Goal: Navigation & Orientation: Understand site structure

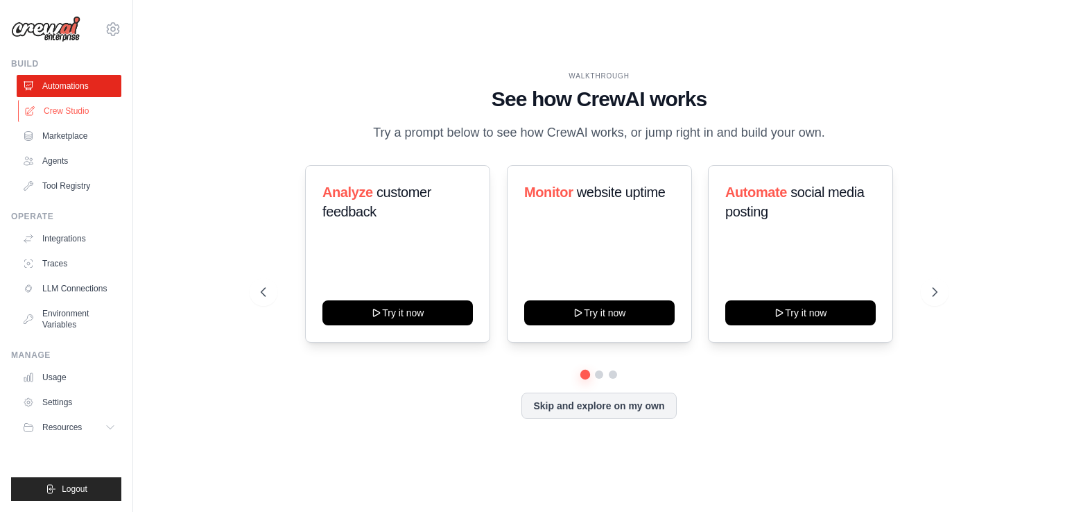
click at [75, 114] on link "Crew Studio" at bounding box center [70, 111] width 105 height 22
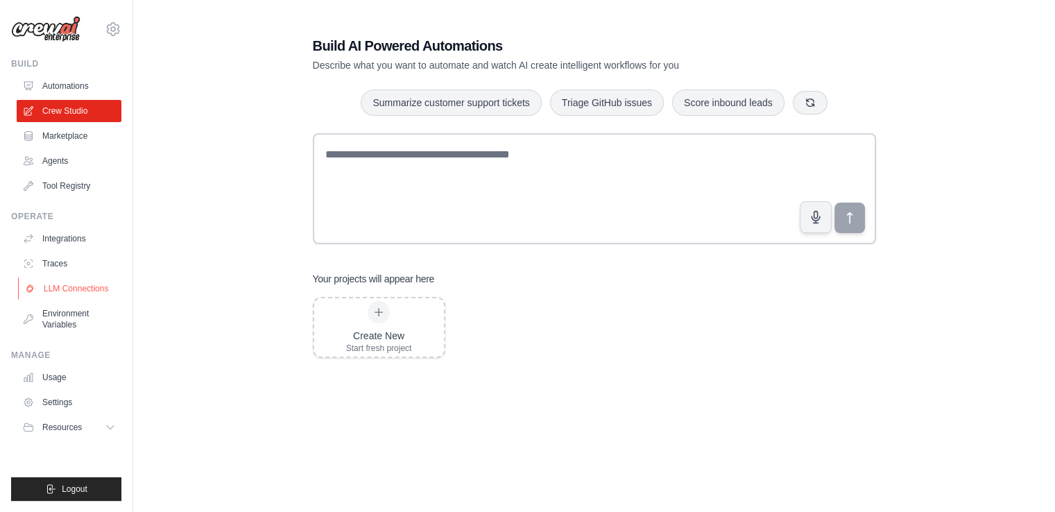
scroll to position [43, 0]
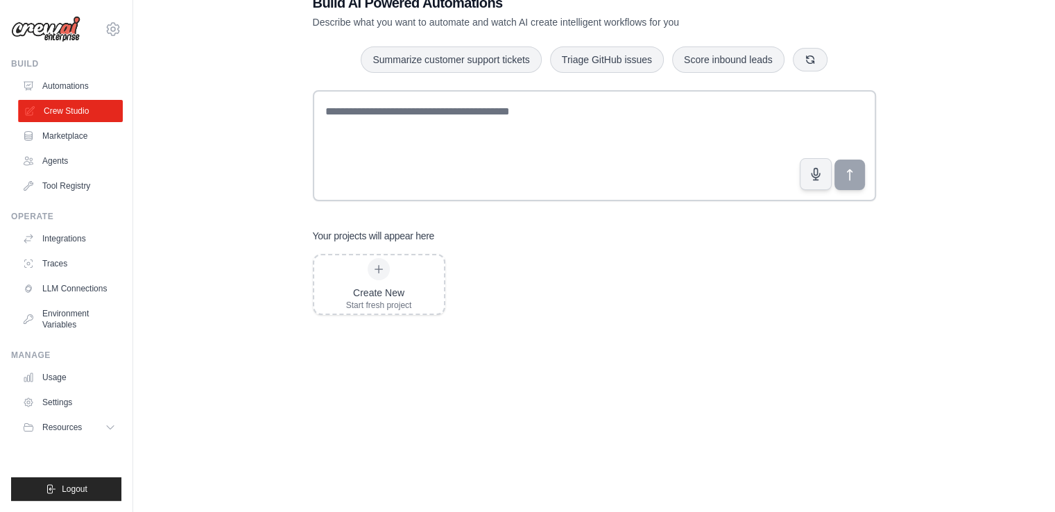
click at [53, 118] on link "Crew Studio" at bounding box center [70, 111] width 105 height 22
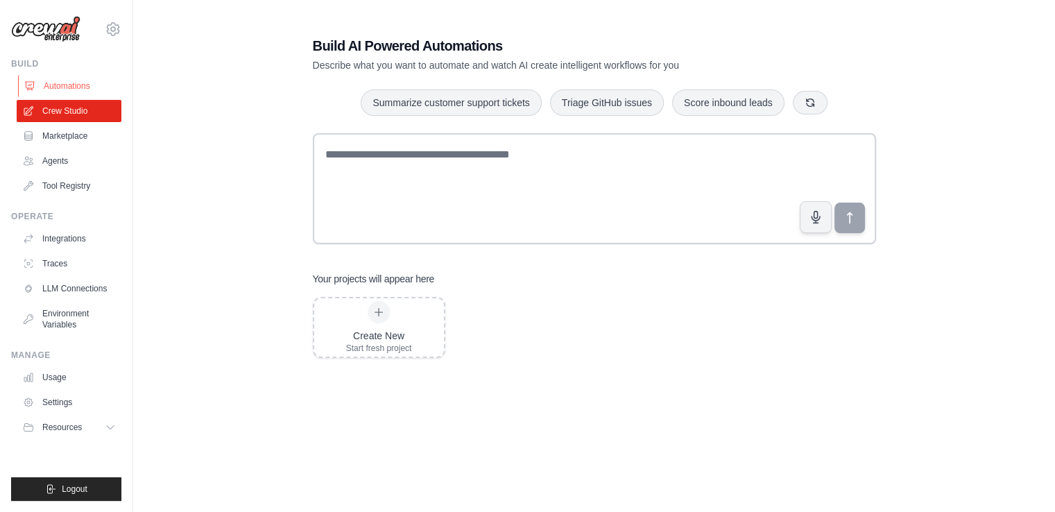
click at [52, 78] on link "Automations" at bounding box center [70, 86] width 105 height 22
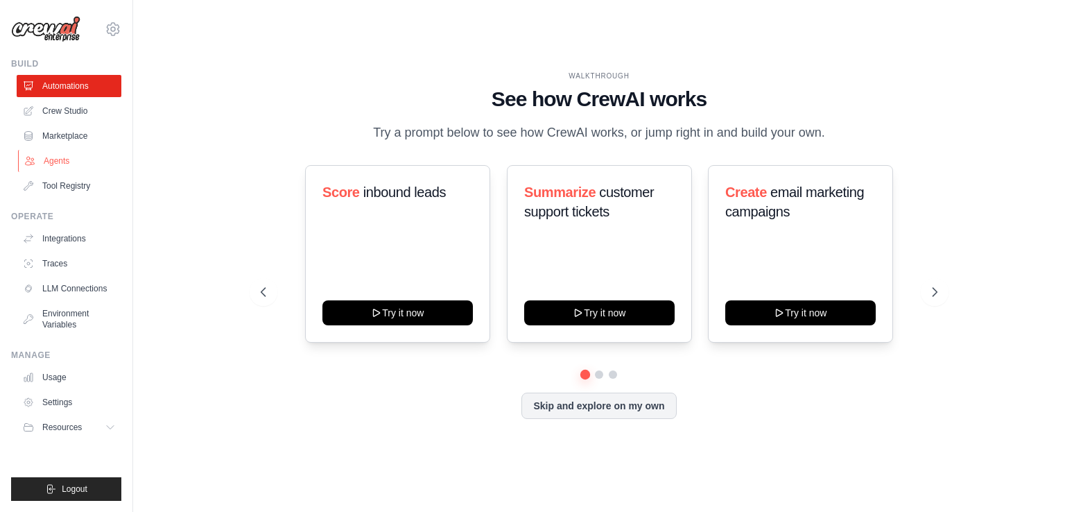
click at [55, 164] on link "Agents" at bounding box center [70, 161] width 105 height 22
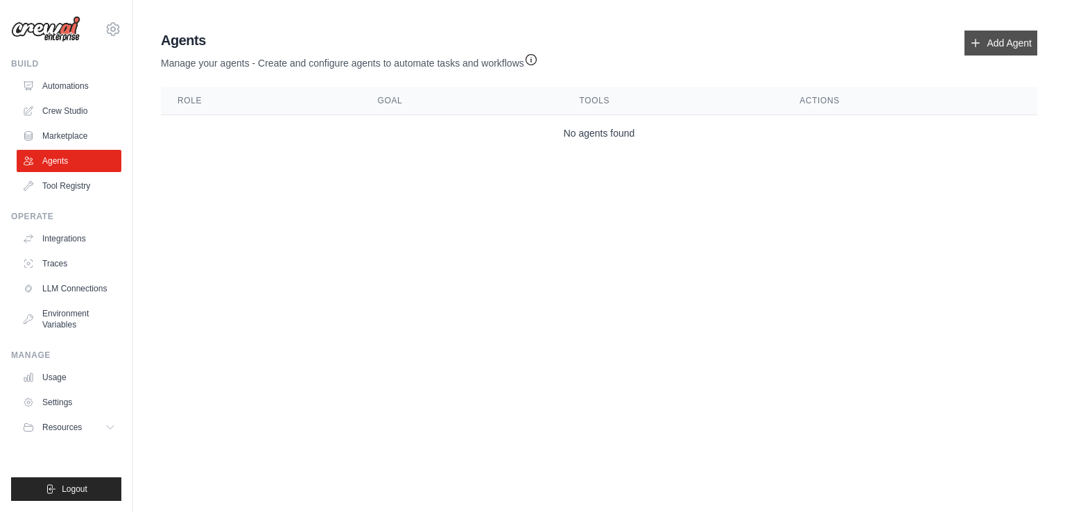
click at [1020, 31] on link "Add Agent" at bounding box center [1001, 43] width 73 height 25
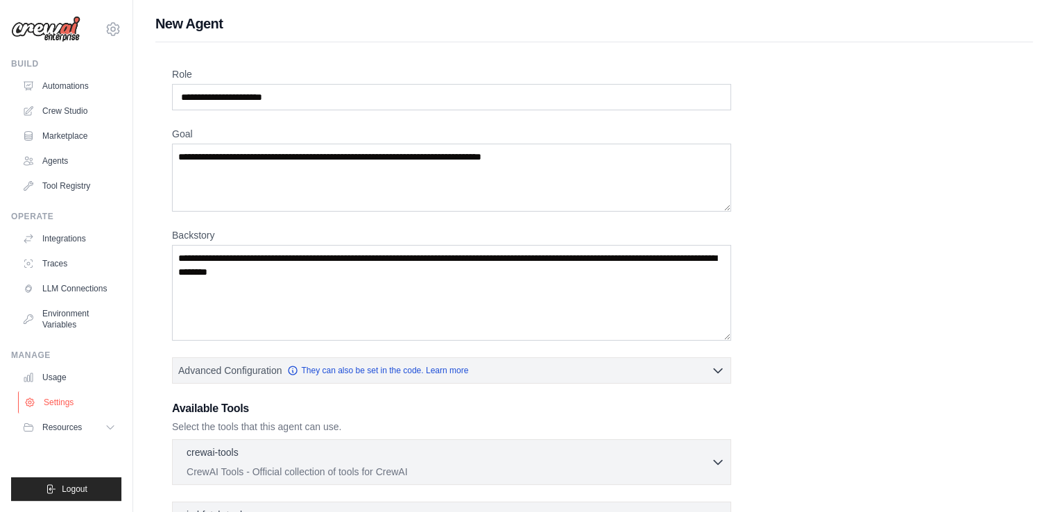
click at [64, 401] on link "Settings" at bounding box center [70, 402] width 105 height 22
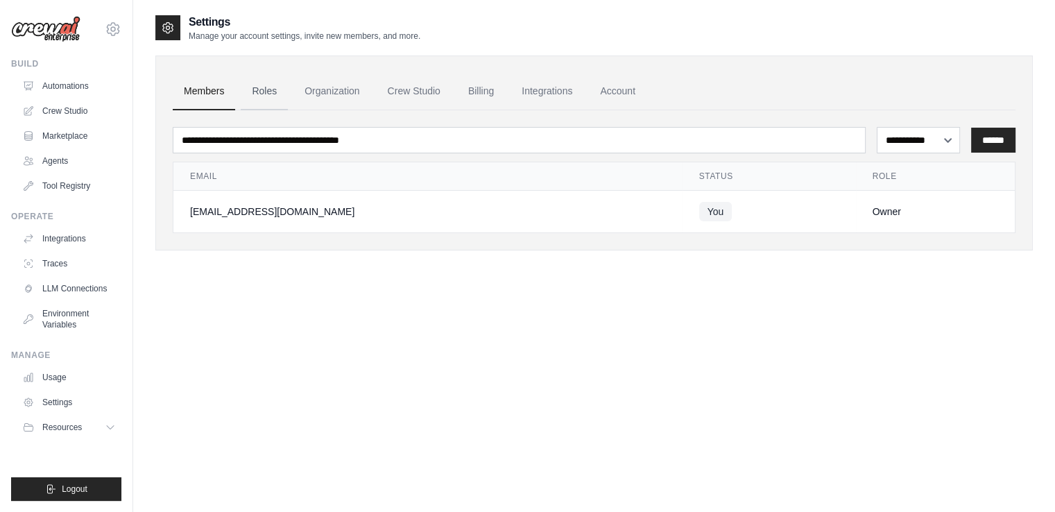
click at [248, 95] on link "Roles" at bounding box center [264, 91] width 47 height 37
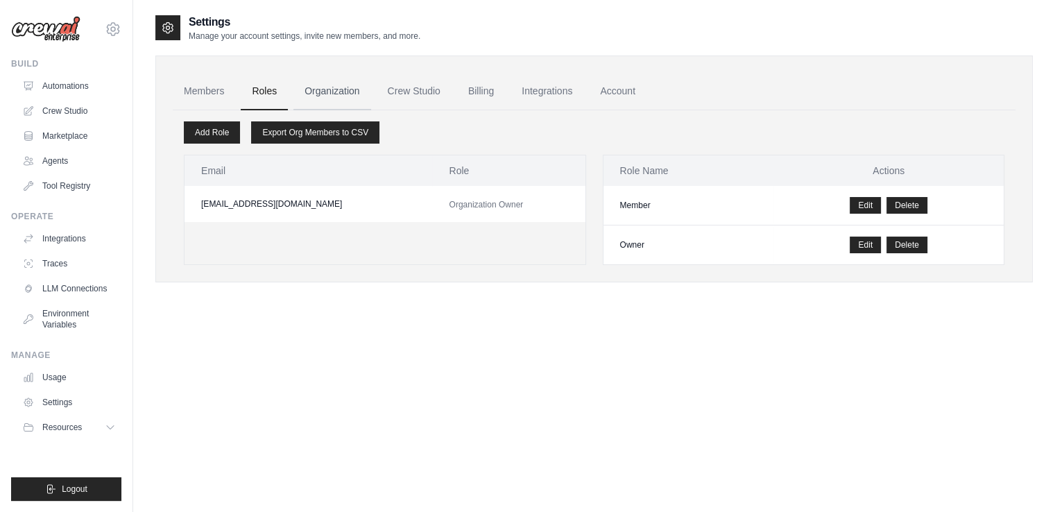
click at [318, 90] on link "Organization" at bounding box center [331, 91] width 77 height 37
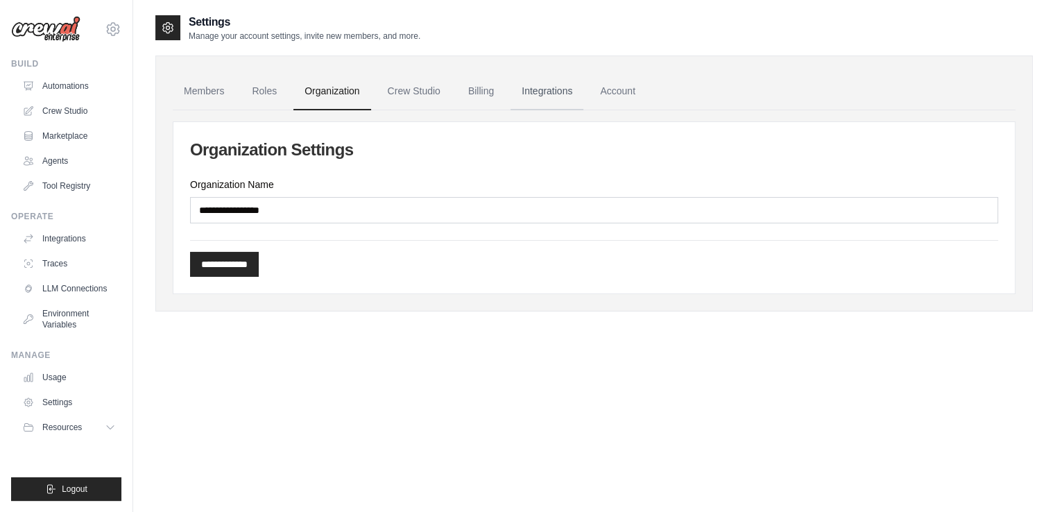
click at [551, 98] on link "Integrations" at bounding box center [547, 91] width 73 height 37
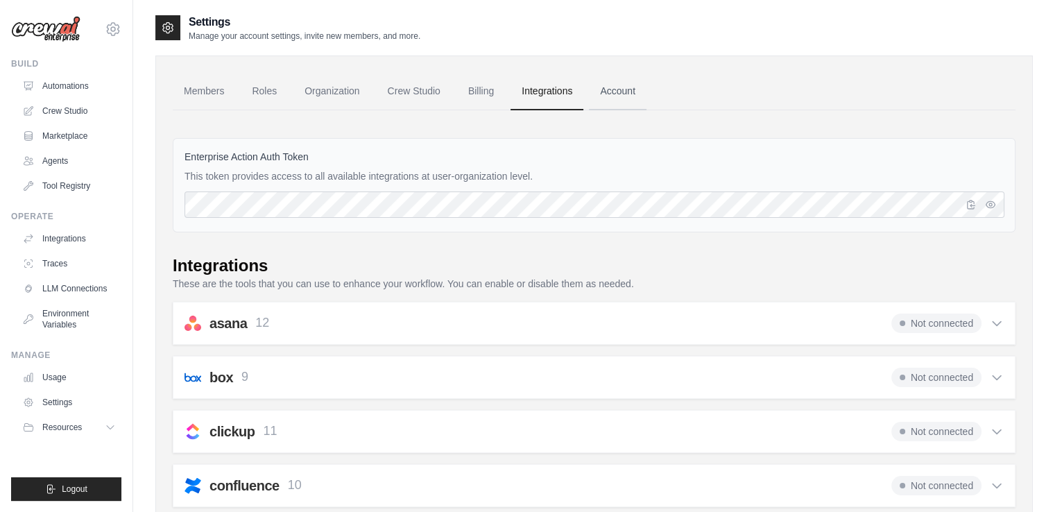
click at [624, 80] on link "Account" at bounding box center [618, 91] width 58 height 37
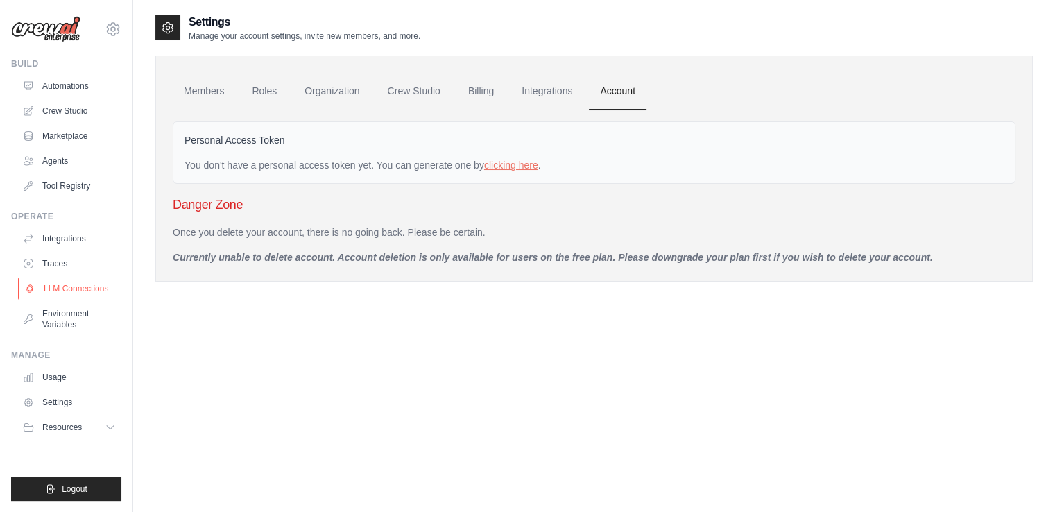
click at [65, 281] on link "LLM Connections" at bounding box center [70, 288] width 105 height 22
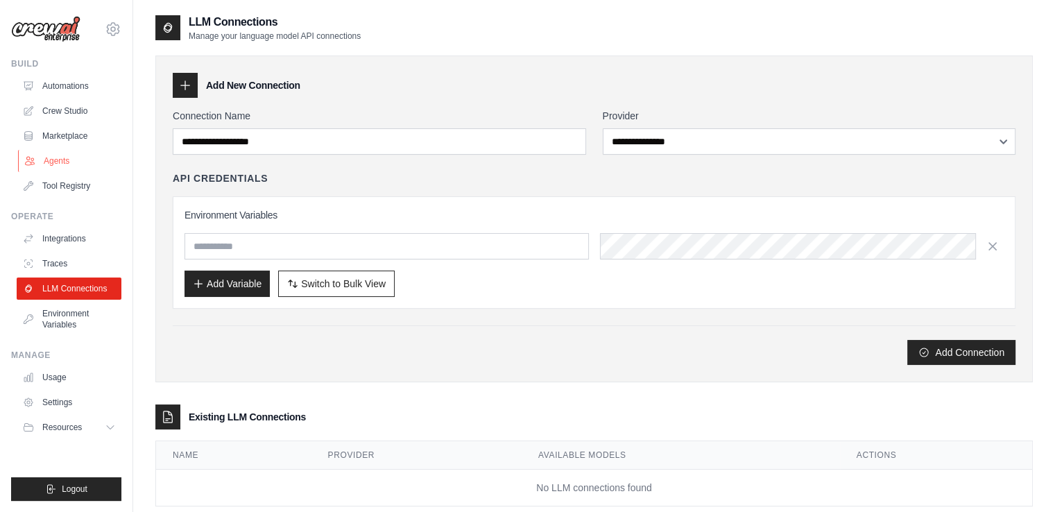
click at [56, 154] on link "Agents" at bounding box center [70, 161] width 105 height 22
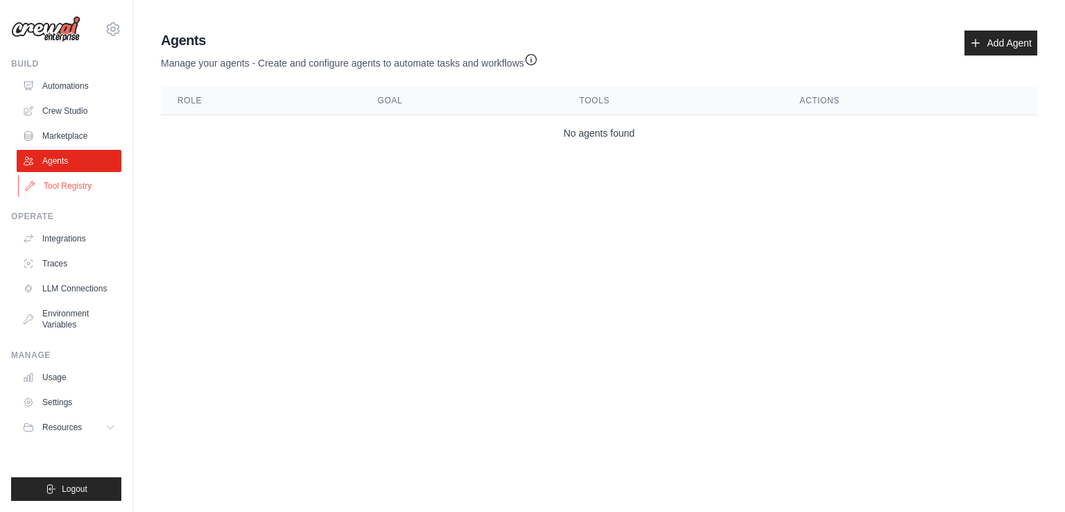
click at [65, 187] on link "Tool Registry" at bounding box center [70, 186] width 105 height 22
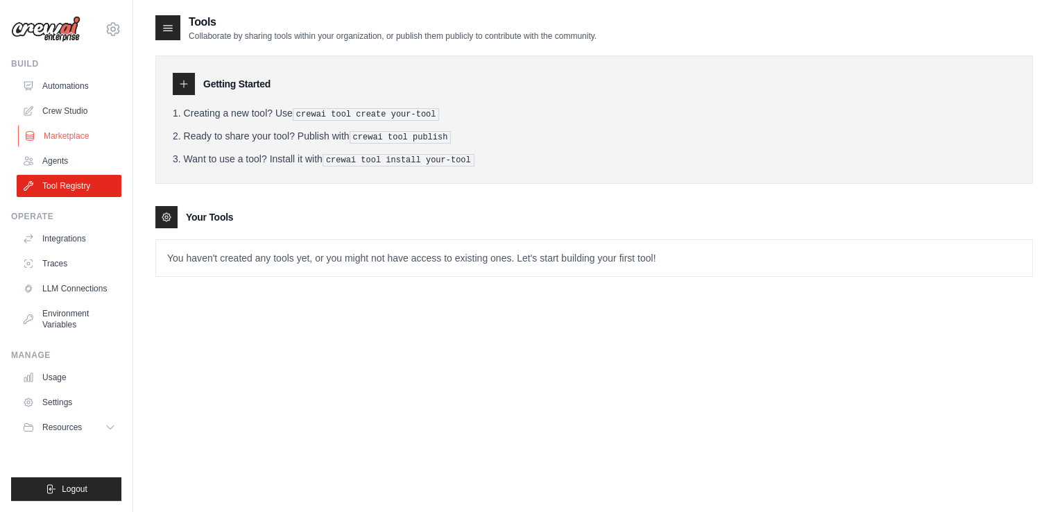
click at [73, 132] on link "Marketplace" at bounding box center [70, 136] width 105 height 22
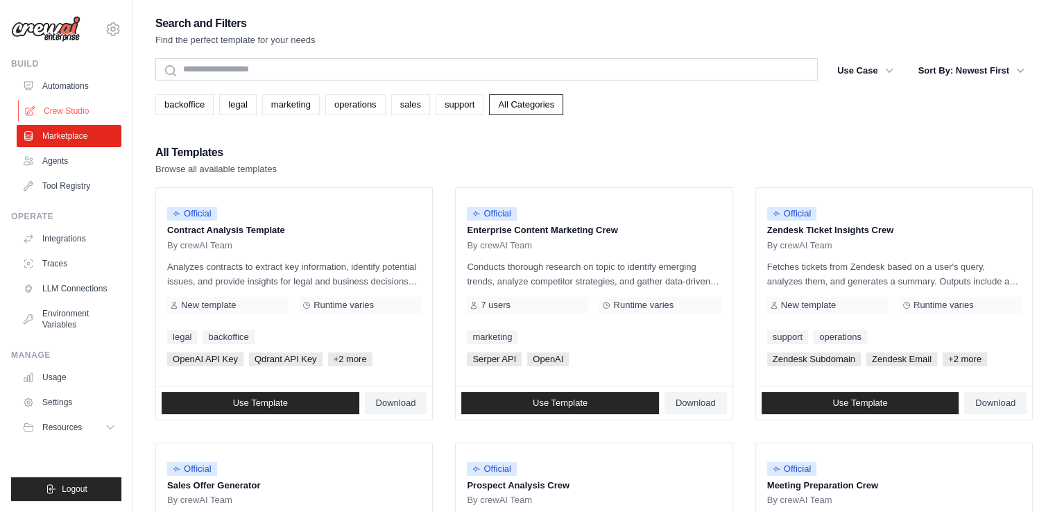
click at [71, 109] on link "Crew Studio" at bounding box center [70, 111] width 105 height 22
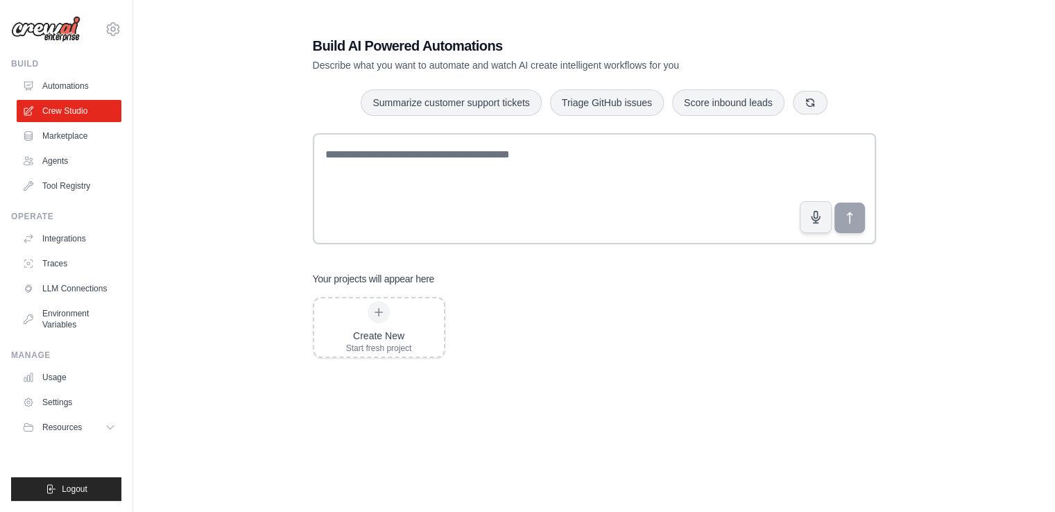
click at [112, 31] on icon at bounding box center [113, 29] width 4 height 4
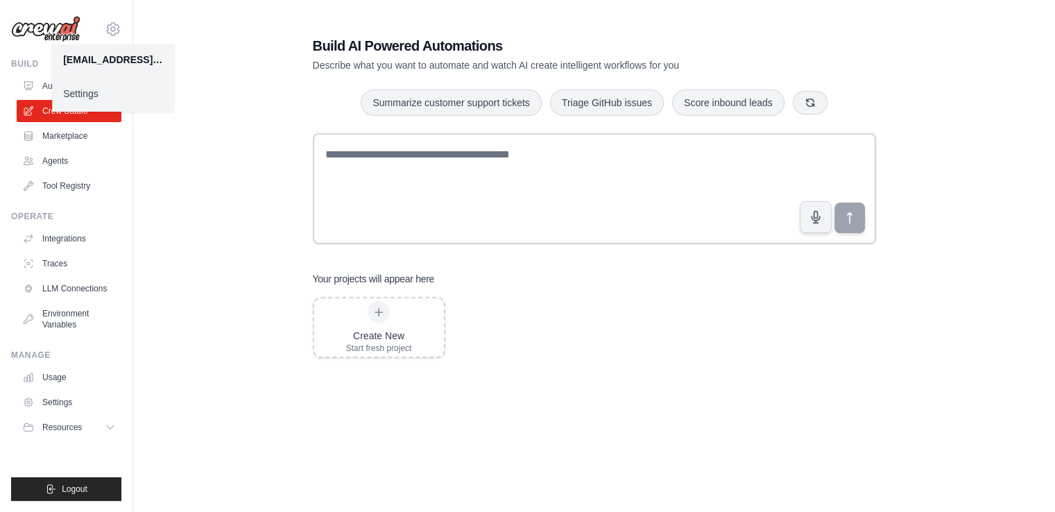
click at [112, 94] on link "Settings" at bounding box center [113, 93] width 122 height 25
click at [94, 94] on link "Settings" at bounding box center [113, 93] width 122 height 25
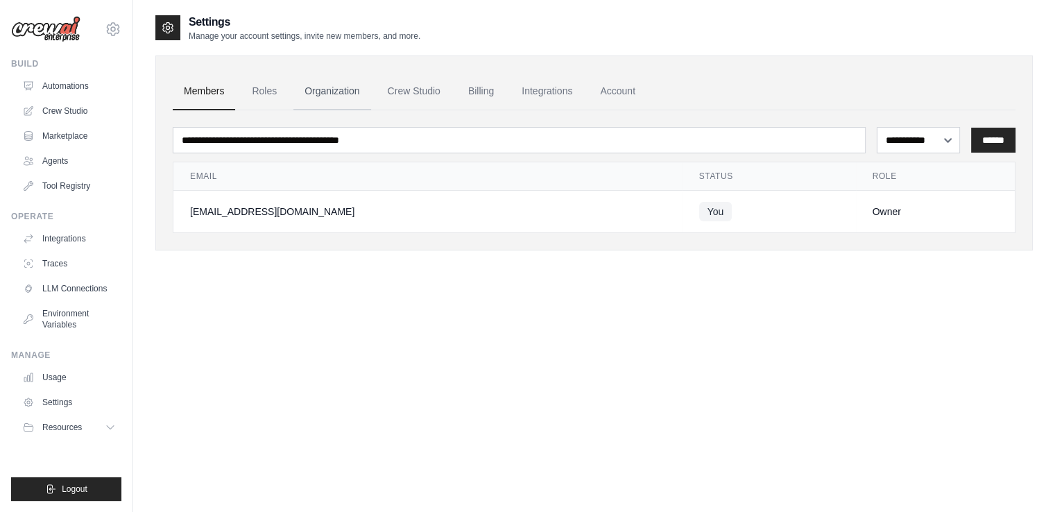
click at [325, 90] on link "Organization" at bounding box center [331, 91] width 77 height 37
